Goal: Task Accomplishment & Management: Use online tool/utility

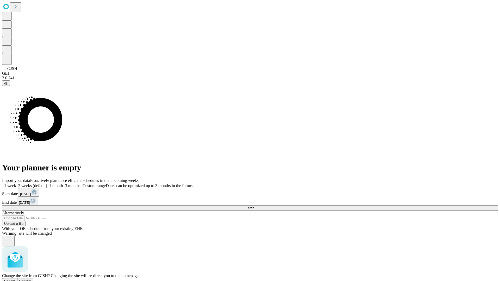
click at [32, 279] on span "Confirm" at bounding box center [25, 281] width 12 height 4
click at [47, 184] on label "2 weeks (default)" at bounding box center [31, 186] width 31 height 4
click at [254, 206] on span "Fetch" at bounding box center [250, 208] width 9 height 4
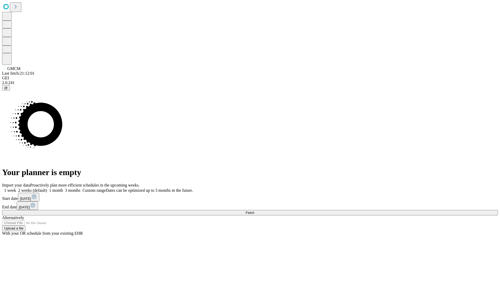
click at [47, 188] on label "2 weeks (default)" at bounding box center [31, 190] width 31 height 4
click at [254, 211] on span "Fetch" at bounding box center [250, 213] width 9 height 4
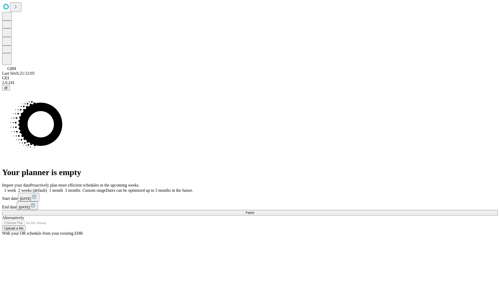
click at [254, 211] on span "Fetch" at bounding box center [250, 213] width 9 height 4
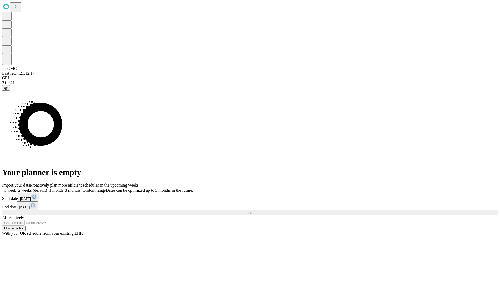
click at [47, 188] on label "2 weeks (default)" at bounding box center [31, 190] width 31 height 4
click at [254, 211] on span "Fetch" at bounding box center [250, 213] width 9 height 4
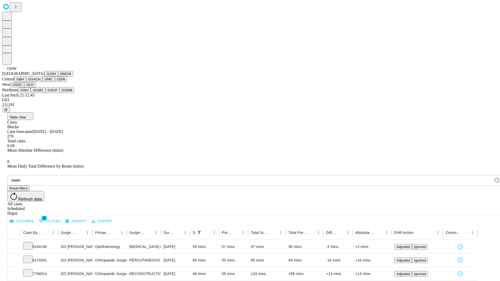
click at [24, 87] on button "OSSC" at bounding box center [17, 84] width 14 height 5
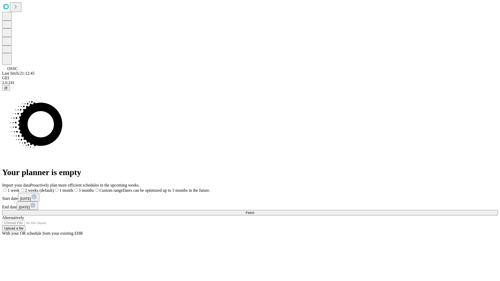
click at [54, 188] on label "2 weeks (default)" at bounding box center [37, 190] width 34 height 4
click at [254, 211] on span "Fetch" at bounding box center [250, 213] width 9 height 4
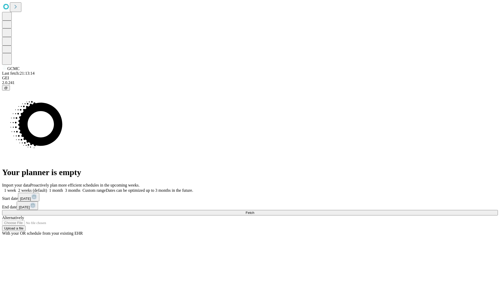
click at [254, 211] on span "Fetch" at bounding box center [250, 213] width 9 height 4
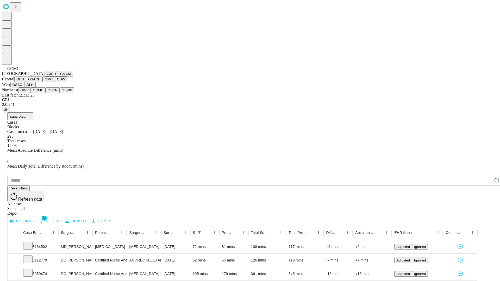
click at [46, 93] on button "OSCP" at bounding box center [53, 89] width 14 height 5
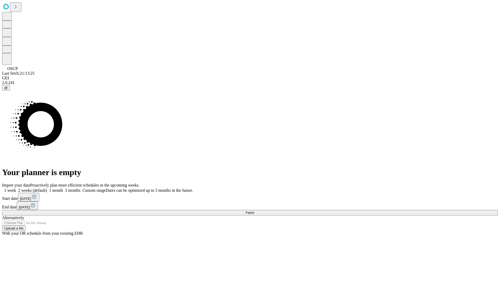
click at [47, 188] on label "2 weeks (default)" at bounding box center [31, 190] width 31 height 4
click at [254, 211] on span "Fetch" at bounding box center [250, 213] width 9 height 4
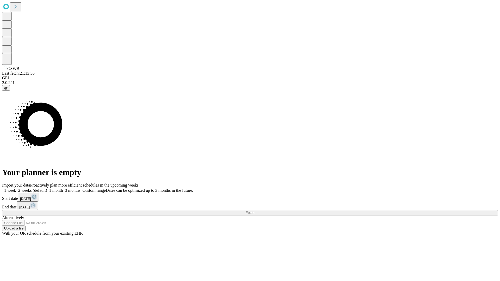
click at [254, 211] on span "Fetch" at bounding box center [250, 213] width 9 height 4
